Goal: Check status: Check status

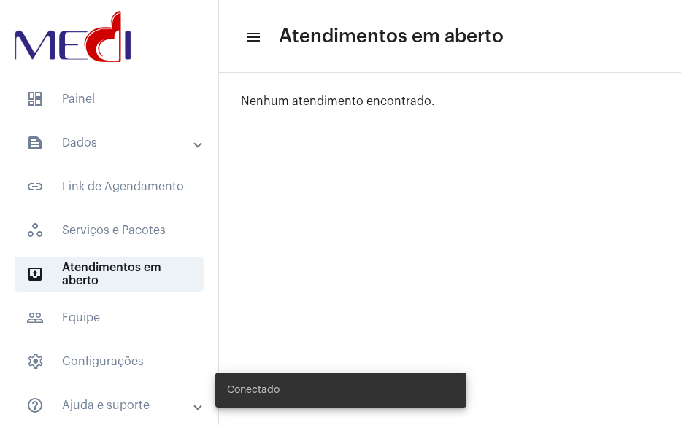
click at [104, 153] on mat-expansion-panel-header "text_snippet_outlined Dados" at bounding box center [113, 142] width 209 height 35
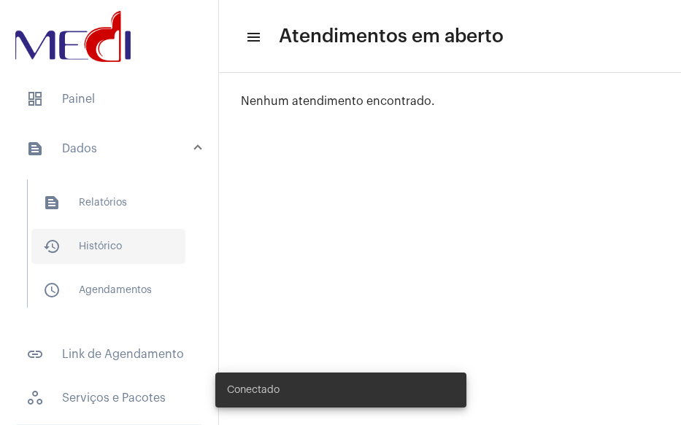
click at [93, 234] on span "history_outlined Histórico" at bounding box center [108, 246] width 154 height 35
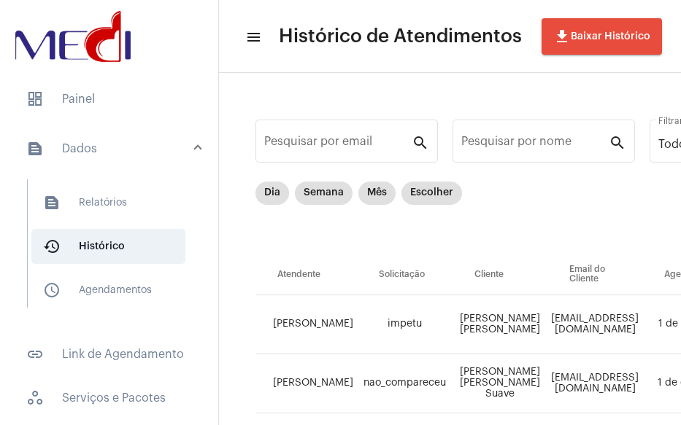
click at [265, 337] on td "[PERSON_NAME]" at bounding box center [305, 324] width 101 height 59
drag, startPoint x: 260, startPoint y: 182, endPoint x: 268, endPoint y: 186, distance: 9.5
click at [266, 182] on div "Dia Semana Mês Escolher" at bounding box center [358, 193] width 212 height 29
click at [268, 186] on mat-chip "Dia" at bounding box center [272, 193] width 34 height 23
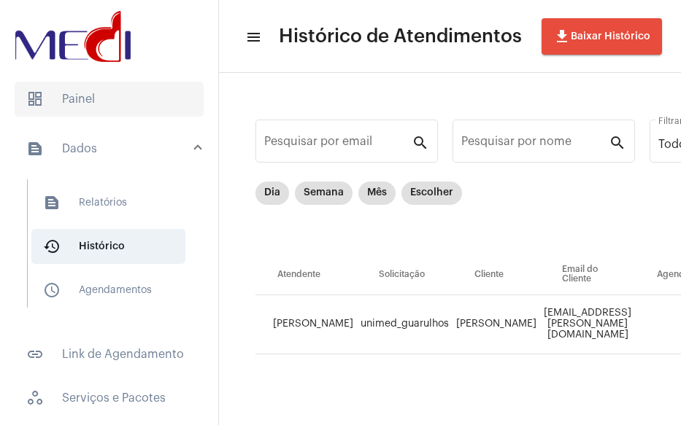
click at [363, 344] on td "unimed_guarulhos" at bounding box center [405, 324] width 96 height 59
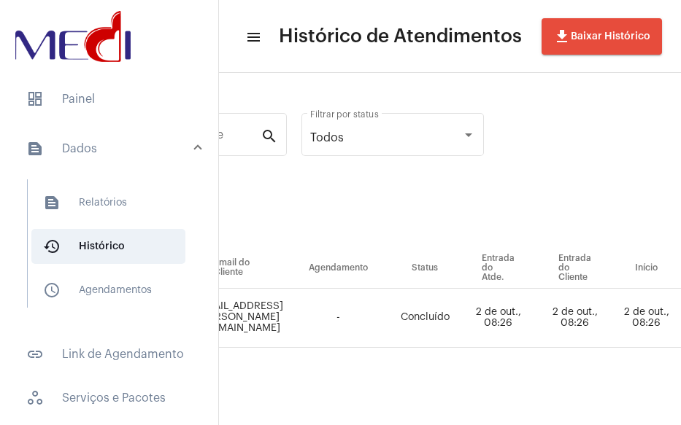
scroll to position [18, 0]
